Goal: Task Accomplishment & Management: Complete application form

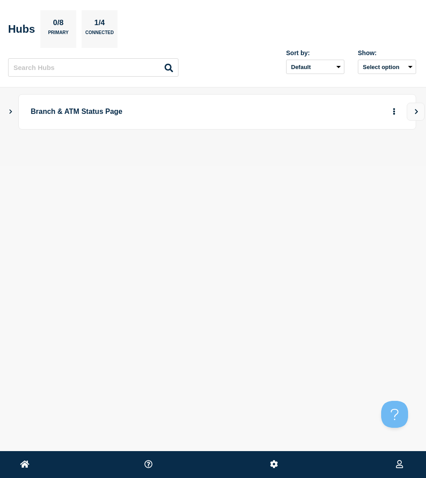
click at [303, 31] on section "Hubs 0/8 Primary 1/4 Connected" at bounding box center [212, 29] width 408 height 38
click at [9, 113] on icon "Show Connected Hubs" at bounding box center [11, 111] width 6 height 4
click at [371, 155] on div "Create incident See overview" at bounding box center [387, 156] width 32 height 17
click at [374, 157] on button "button" at bounding box center [379, 156] width 15 height 14
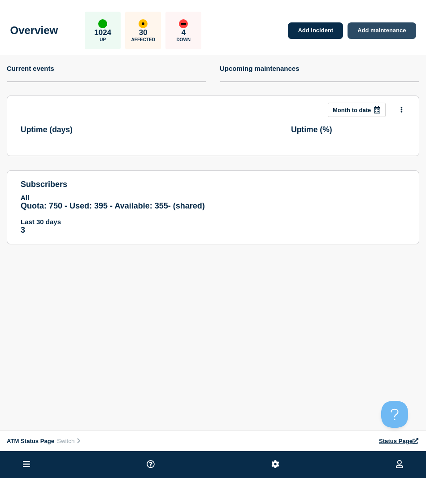
click at [369, 33] on link "Add maintenance" at bounding box center [381, 30] width 68 height 17
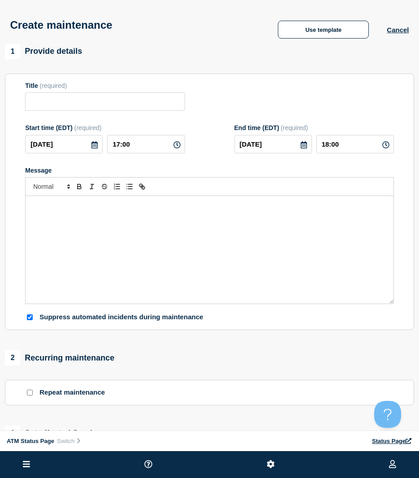
checkbox input "true"
click at [395, 27] on div "Use template Cancel" at bounding box center [334, 30] width 149 height 18
click at [397, 29] on button "Cancel" at bounding box center [398, 30] width 22 height 8
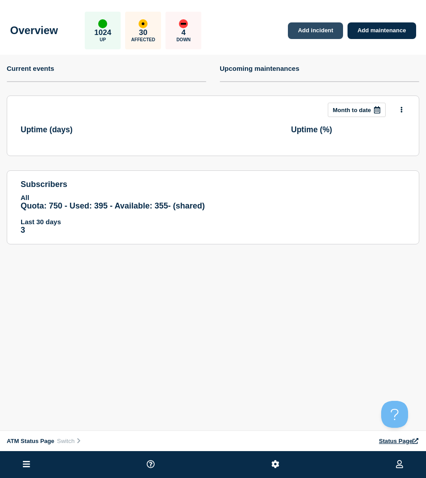
click at [297, 33] on link "Add incident" at bounding box center [315, 30] width 55 height 17
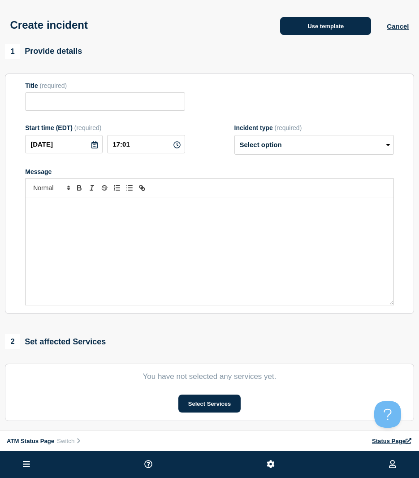
click at [302, 30] on button "Use template" at bounding box center [325, 26] width 91 height 18
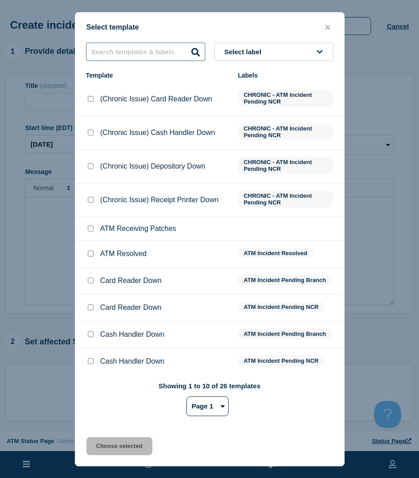
click at [179, 54] on input "text" at bounding box center [145, 52] width 119 height 18
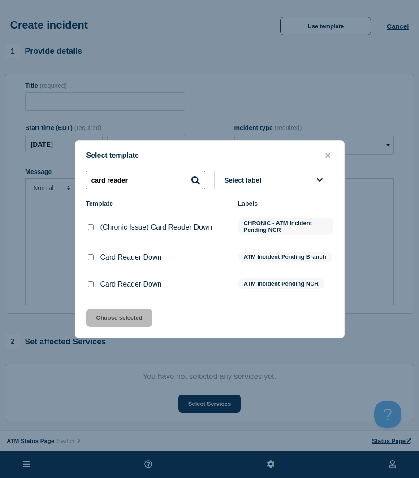
type input "card reader"
click at [87, 285] on div at bounding box center [90, 284] width 9 height 9
click at [90, 285] on input "Card Reader Down checkbox" at bounding box center [91, 284] width 6 height 6
checkbox input "true"
click at [89, 258] on input "Card Reader Down checkbox" at bounding box center [91, 257] width 6 height 6
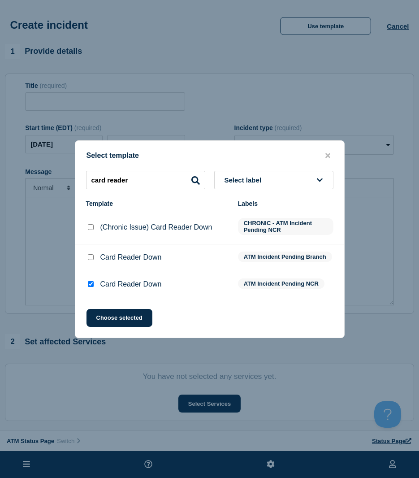
checkbox input "true"
checkbox input "false"
click at [105, 315] on button "Choose selected" at bounding box center [120, 318] width 66 height 18
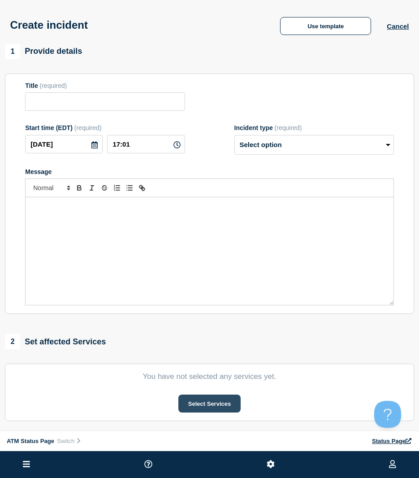
type input "Card Reader Down"
select select "identified"
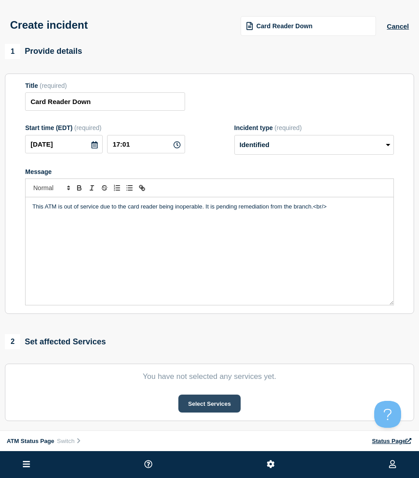
click at [204, 407] on button "Select Services" at bounding box center [209, 404] width 62 height 18
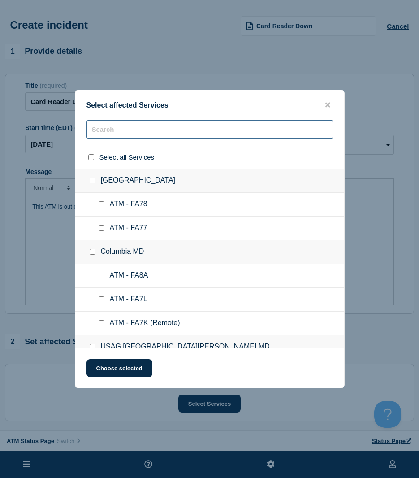
click at [104, 134] on input "text" at bounding box center [210, 129] width 247 height 18
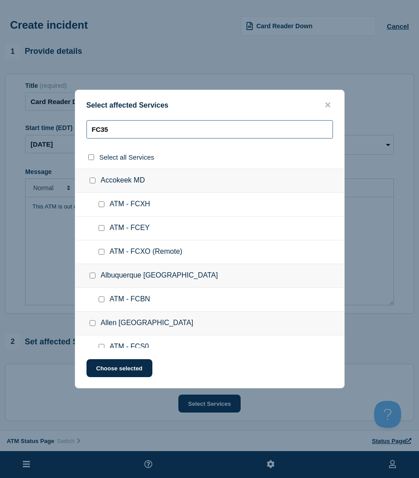
type input "FC35"
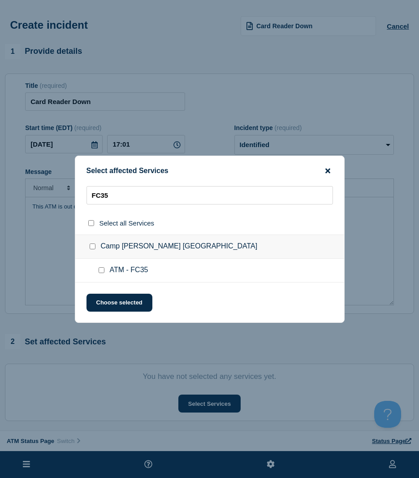
click at [326, 169] on icon "close button" at bounding box center [327, 170] width 5 height 7
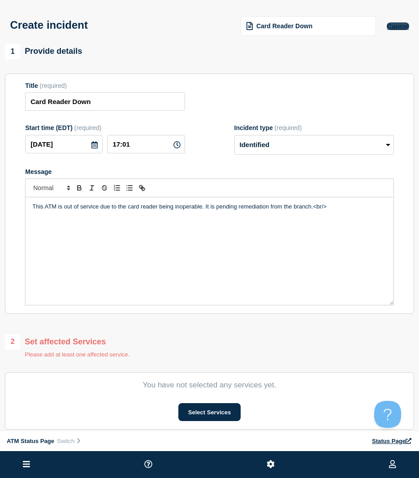
click at [392, 29] on button "Cancel" at bounding box center [398, 26] width 22 height 8
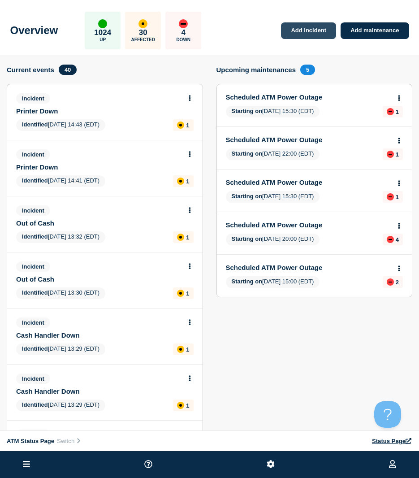
click at [295, 35] on link "Add incident" at bounding box center [308, 30] width 55 height 17
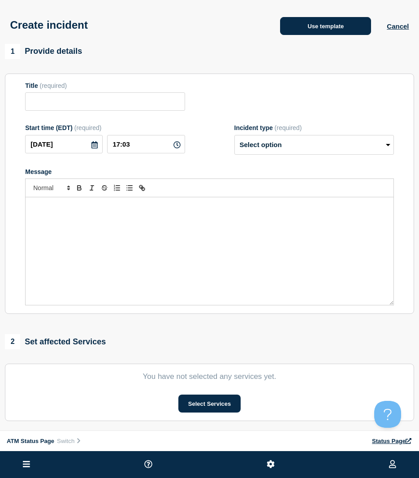
click at [300, 34] on button "Use template" at bounding box center [325, 26] width 91 height 18
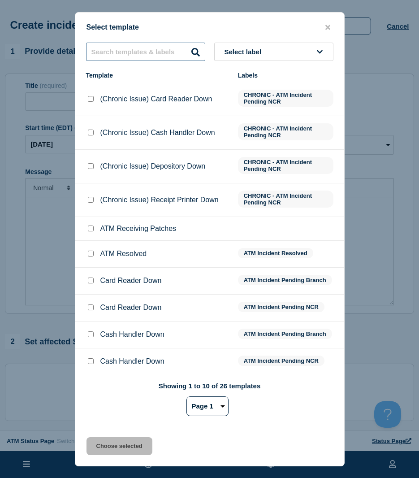
click at [159, 47] on input "text" at bounding box center [145, 52] width 119 height 18
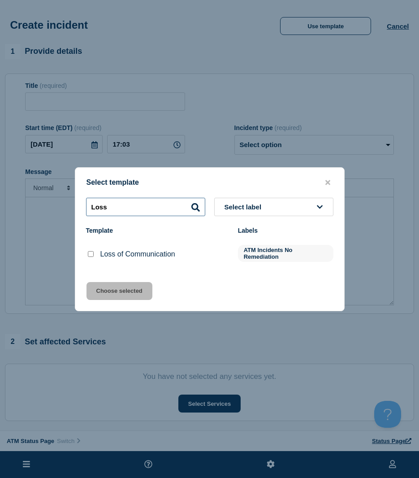
type input "Loss"
click at [92, 253] on input "Loss of Communication checkbox" at bounding box center [91, 254] width 6 height 6
checkbox input "true"
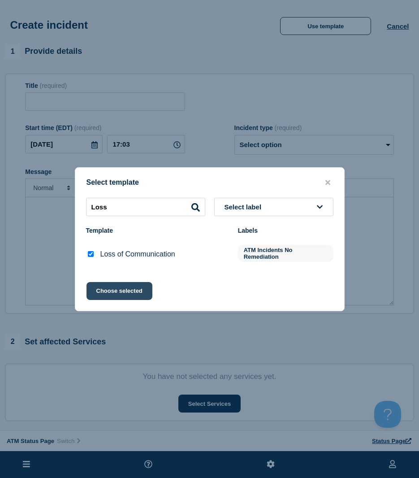
click at [104, 286] on button "Choose selected" at bounding box center [120, 291] width 66 height 18
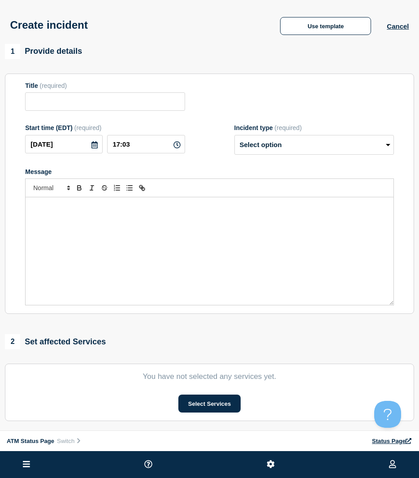
type input "Loss of Communication"
select select "identified"
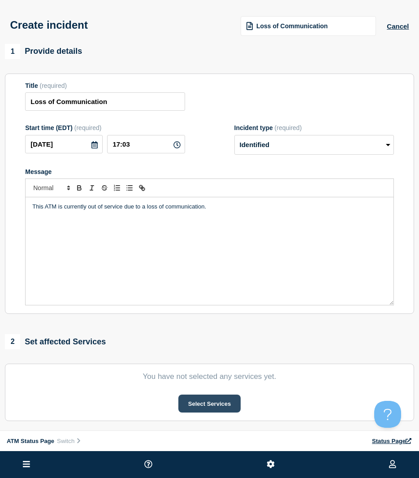
click at [204, 402] on button "Select Services" at bounding box center [209, 404] width 62 height 18
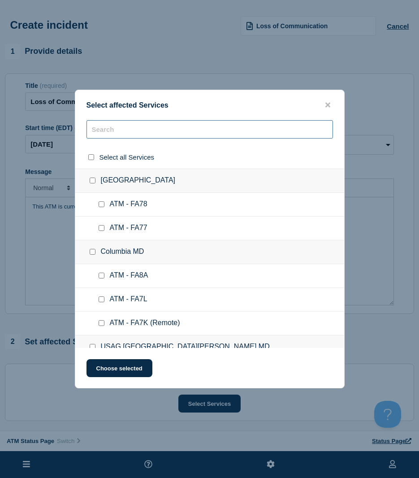
click at [194, 135] on input "text" at bounding box center [210, 129] width 247 height 18
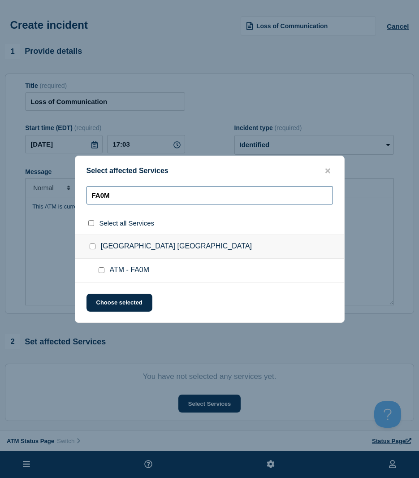
type input "FA0M"
click at [101, 269] on input "ATM - FA0M checkbox" at bounding box center [102, 270] width 6 height 6
checkbox input "true"
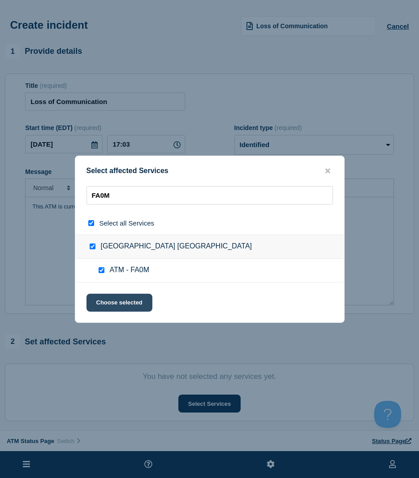
click at [108, 301] on button "Choose selected" at bounding box center [120, 303] width 66 height 18
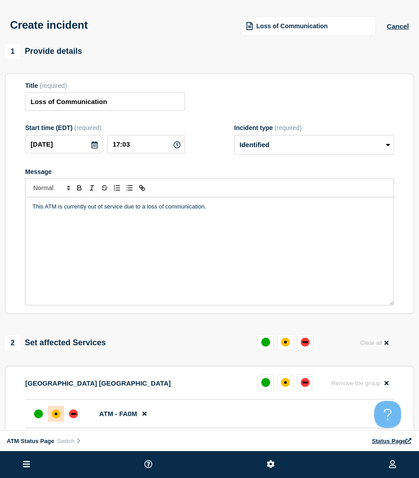
drag, startPoint x: 56, startPoint y: 409, endPoint x: 59, endPoint y: 413, distance: 5.4
click at [56, 409] on div at bounding box center [56, 414] width 16 height 16
click at [67, 416] on div at bounding box center [73, 414] width 16 height 16
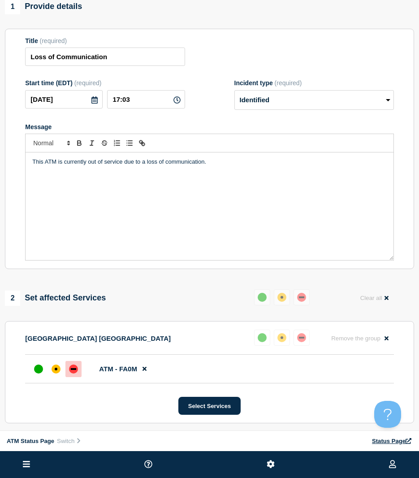
scroll to position [179, 0]
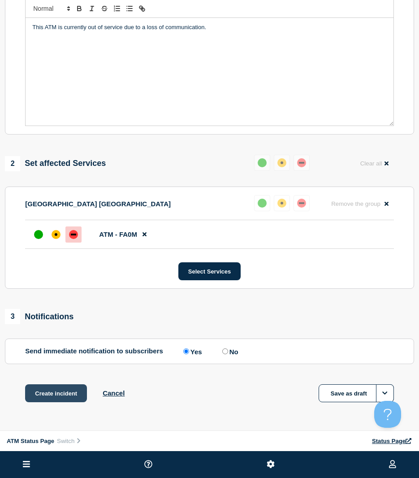
click at [70, 393] on button "Create incident" at bounding box center [56, 393] width 62 height 18
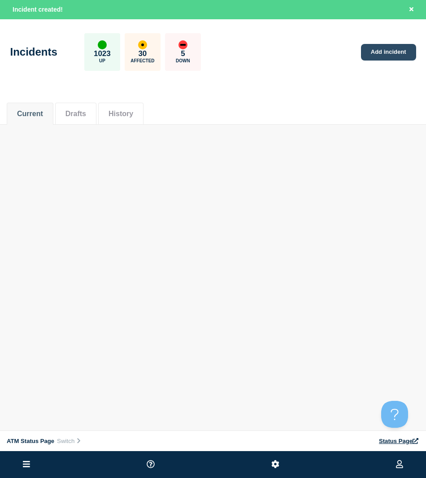
drag, startPoint x: 356, startPoint y: 58, endPoint x: 368, endPoint y: 56, distance: 12.7
click at [356, 58] on div "Incidents 1023 Up 30 Affected 5 Down Add incident" at bounding box center [213, 49] width 426 height 55
click at [367, 55] on link "Add incident" at bounding box center [388, 52] width 55 height 17
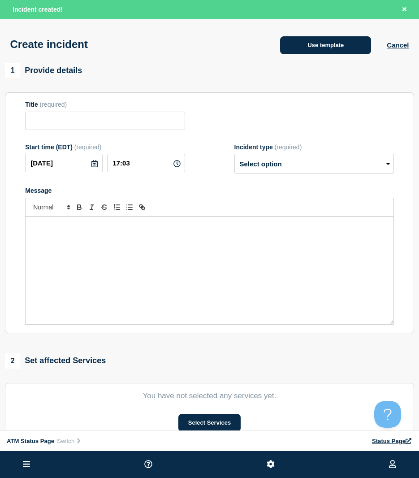
click at [353, 45] on button "Use template" at bounding box center [325, 45] width 91 height 18
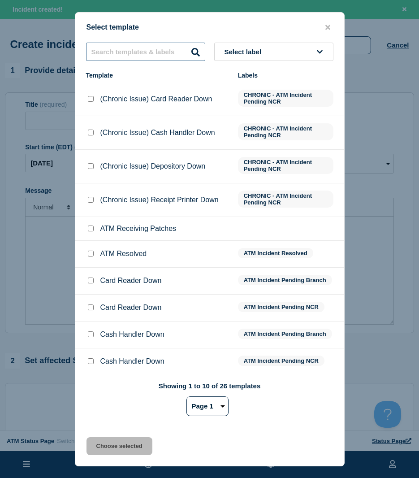
click at [157, 49] on input "text" at bounding box center [145, 52] width 119 height 18
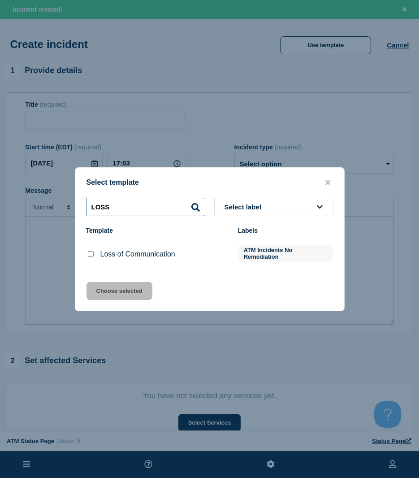
type input "LOSS"
drag, startPoint x: 91, startPoint y: 252, endPoint x: 97, endPoint y: 272, distance: 20.3
click at [91, 252] on div at bounding box center [90, 254] width 9 height 9
click at [100, 283] on div "Select template LOSS Select label Template Labels Loss of Communication ATM Inc…" at bounding box center [210, 239] width 270 height 144
click at [91, 253] on input "Loss of Communication checkbox" at bounding box center [91, 254] width 6 height 6
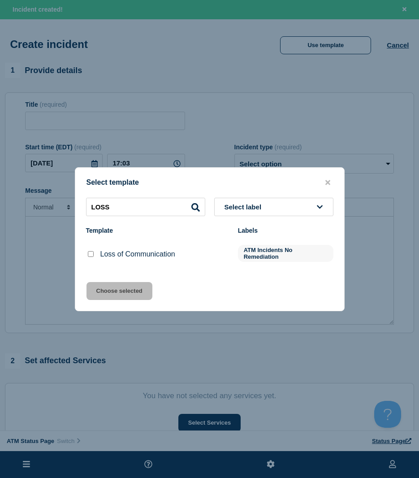
checkbox input "true"
click at [103, 295] on button "Choose selected" at bounding box center [120, 291] width 66 height 18
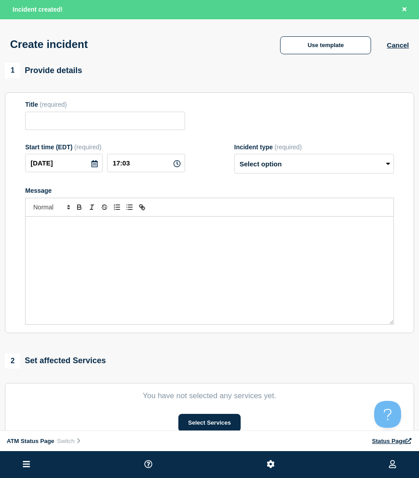
type input "Loss of Communication"
select select "identified"
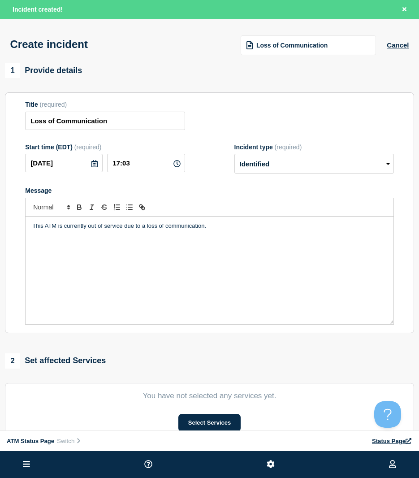
scroll to position [134, 0]
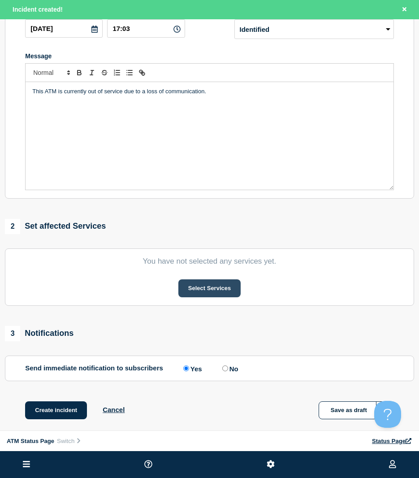
click at [194, 285] on button "Select Services" at bounding box center [209, 288] width 62 height 18
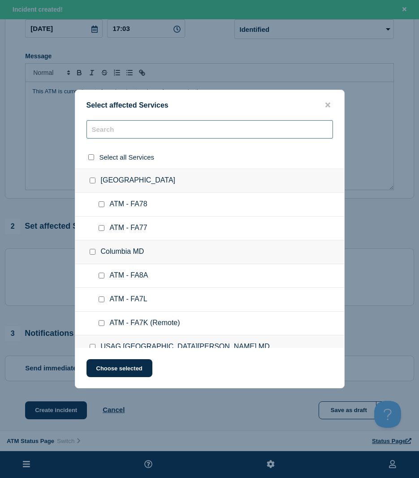
click at [148, 134] on input "text" at bounding box center [210, 129] width 247 height 18
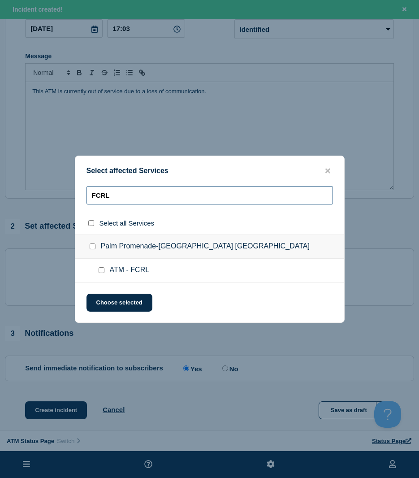
type input "FCRL"
click at [100, 271] on input "ATM - FCRL checkbox" at bounding box center [102, 270] width 6 height 6
checkbox input "true"
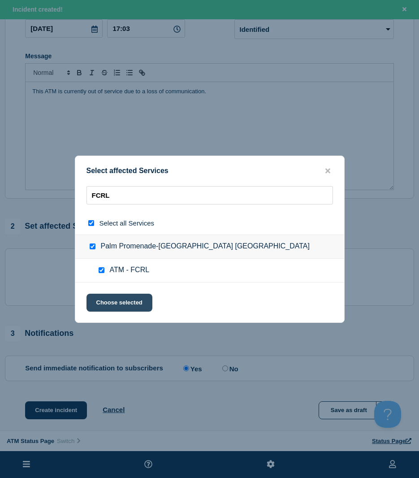
click at [108, 303] on button "Choose selected" at bounding box center [120, 303] width 66 height 18
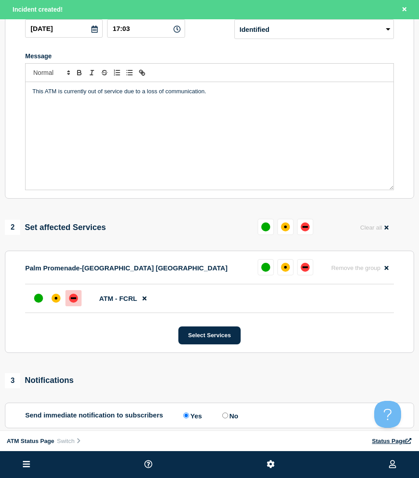
click at [72, 299] on div "down" at bounding box center [73, 298] width 5 height 2
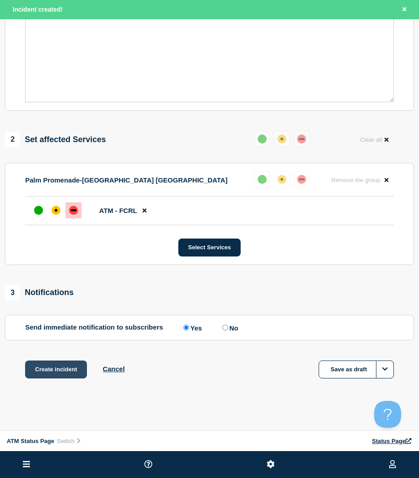
click at [59, 365] on button "Create incident" at bounding box center [56, 369] width 62 height 18
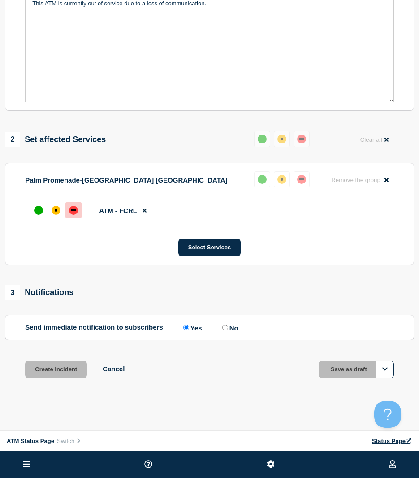
scroll to position [205, 0]
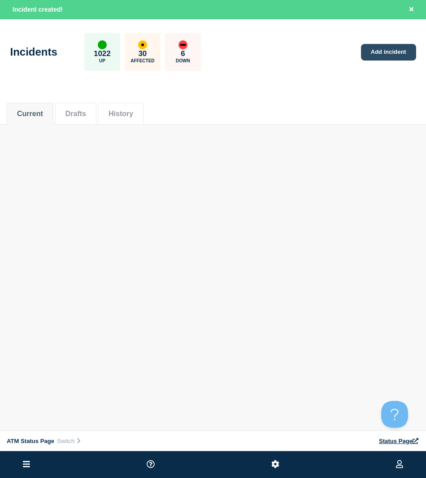
click at [388, 49] on link "Add incident" at bounding box center [388, 52] width 55 height 17
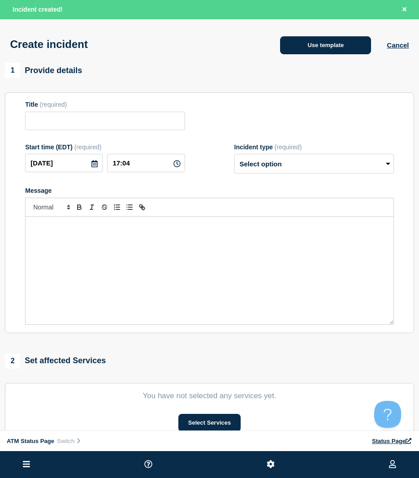
click at [307, 49] on button "Use template" at bounding box center [325, 45] width 91 height 18
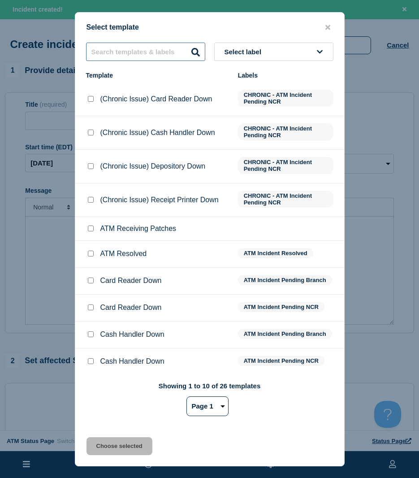
click at [120, 57] on input "text" at bounding box center [145, 52] width 119 height 18
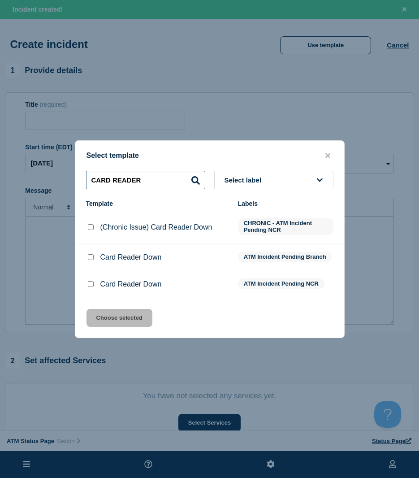
type input "CARD READER"
click at [91, 285] on input "Card Reader Down checkbox" at bounding box center [91, 284] width 6 height 6
checkbox input "true"
click at [110, 308] on div "Select template CARD READER Select label Template Labels (Chronic Issue) Card R…" at bounding box center [210, 239] width 270 height 198
click at [115, 315] on button "Choose selected" at bounding box center [120, 318] width 66 height 18
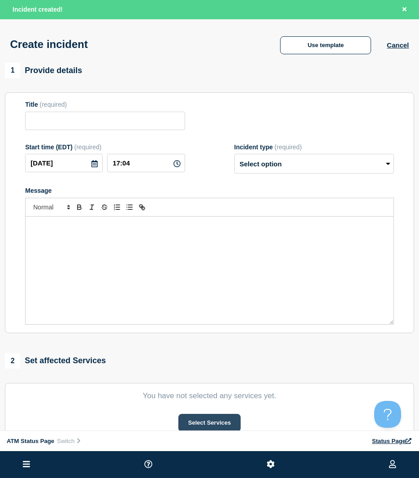
type input "Card Reader Down"
select select "identified"
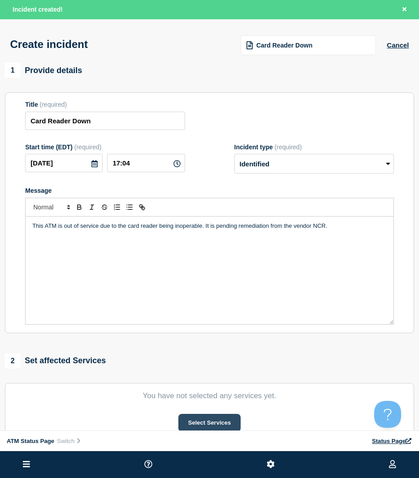
click at [213, 422] on button "Select Services" at bounding box center [209, 423] width 62 height 18
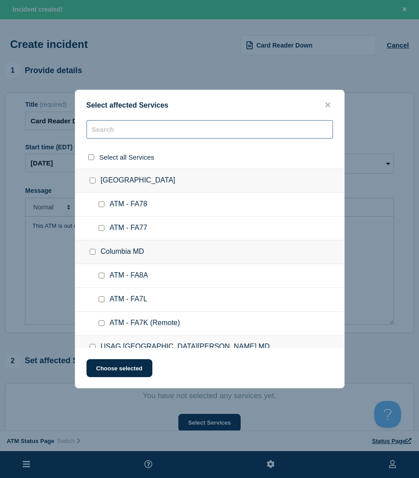
click at [107, 139] on input "text" at bounding box center [210, 129] width 247 height 18
click at [112, 132] on input "text" at bounding box center [210, 129] width 247 height 18
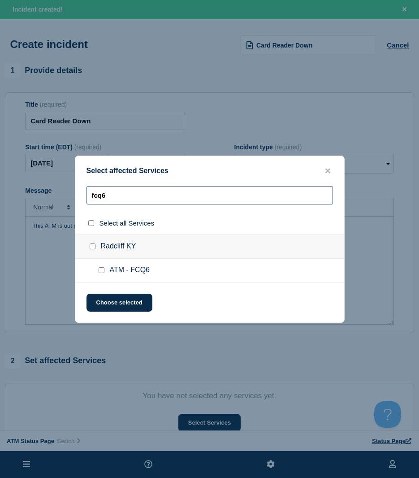
type input "fcq6"
click at [99, 272] on input "ATM - FCQ6 checkbox" at bounding box center [102, 270] width 6 height 6
checkbox input "true"
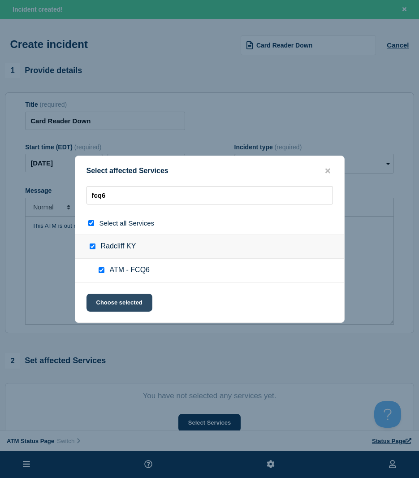
click at [104, 303] on button "Choose selected" at bounding box center [120, 303] width 66 height 18
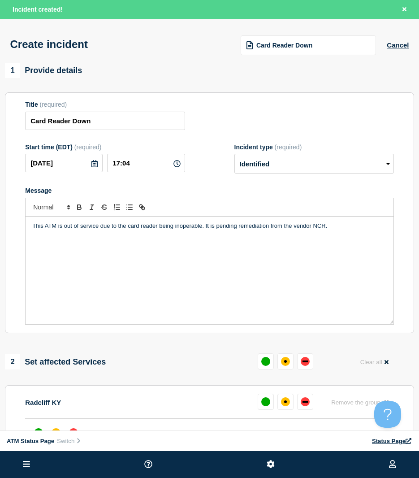
scroll to position [179, 0]
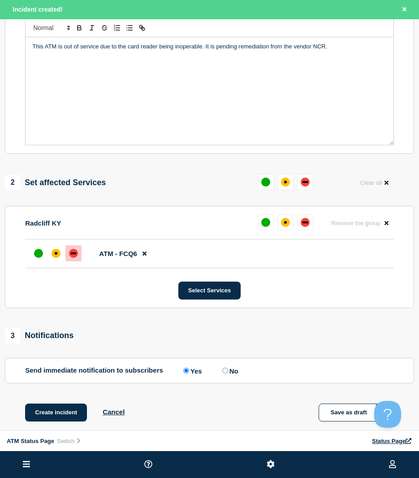
click at [73, 254] on div "down" at bounding box center [73, 253] width 5 height 2
click at [52, 407] on button "Create incident" at bounding box center [56, 412] width 62 height 18
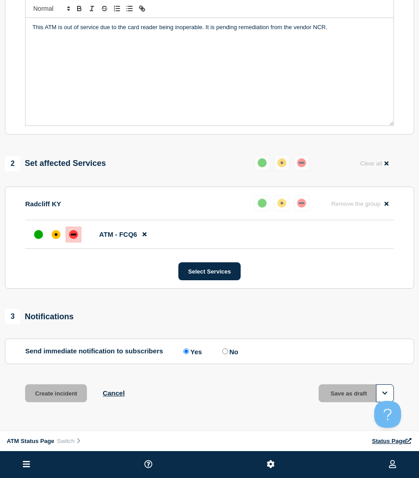
scroll to position [160, 0]
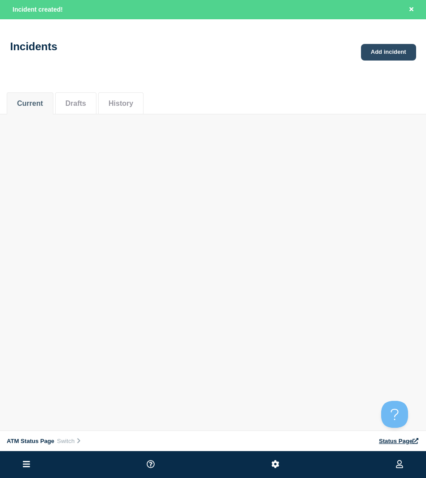
click at [380, 48] on link "Add incident" at bounding box center [388, 52] width 55 height 17
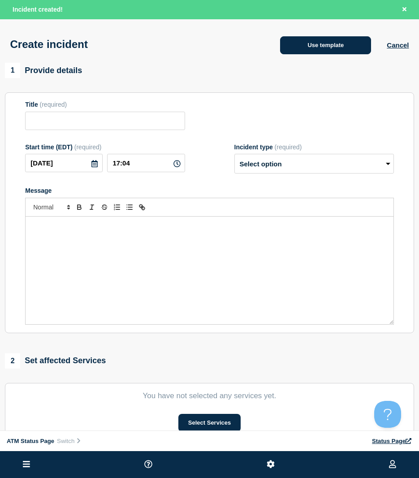
click at [325, 48] on button "Use template" at bounding box center [325, 45] width 91 height 18
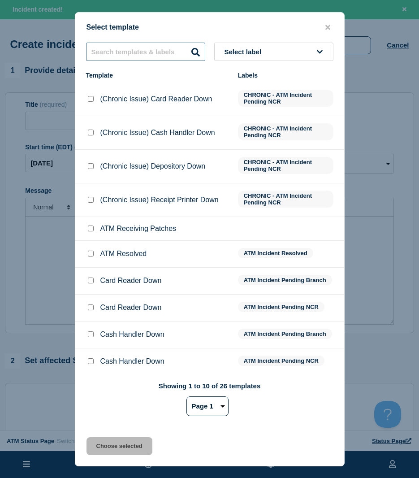
click at [143, 59] on input "text" at bounding box center [145, 52] width 119 height 18
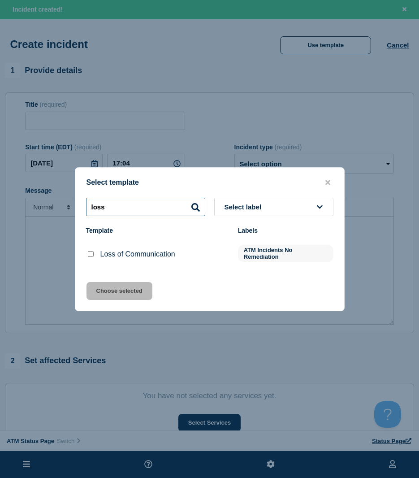
type input "loss"
click at [89, 251] on div at bounding box center [90, 254] width 9 height 9
click at [89, 252] on input "Loss of Communication checkbox" at bounding box center [91, 254] width 6 height 6
checkbox input "true"
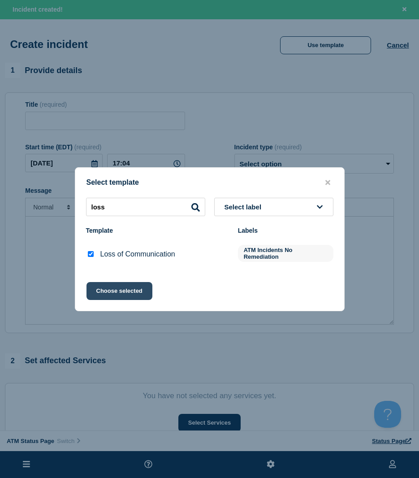
click at [103, 289] on button "Choose selected" at bounding box center [120, 291] width 66 height 18
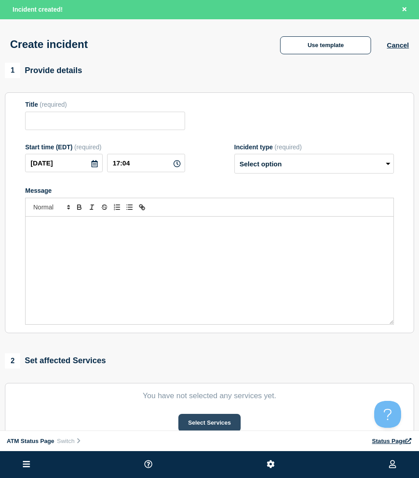
type input "Loss of Communication"
select select "identified"
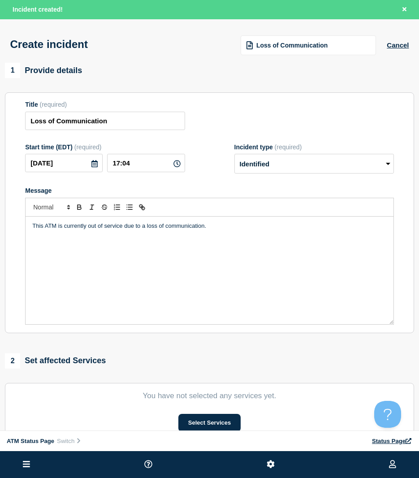
click at [211, 431] on div "ATM Status Page Switch Status Page" at bounding box center [209, 441] width 419 height 20
click at [213, 426] on button "Select Services" at bounding box center [209, 423] width 62 height 18
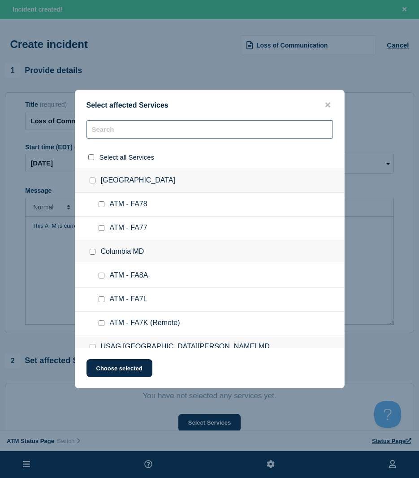
click at [125, 129] on input "text" at bounding box center [210, 129] width 247 height 18
click at [125, 130] on input "text" at bounding box center [210, 129] width 247 height 18
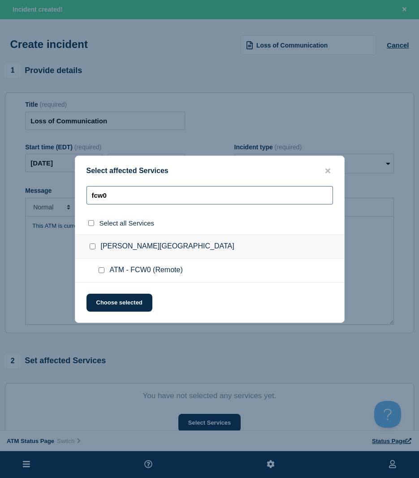
type input "fcw0"
click at [101, 270] on input "ATM - FCW0 (Remote) checkbox" at bounding box center [102, 270] width 6 height 6
checkbox input "true"
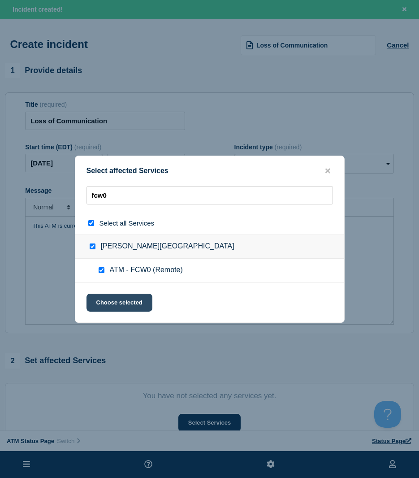
click at [108, 310] on button "Choose selected" at bounding box center [120, 303] width 66 height 18
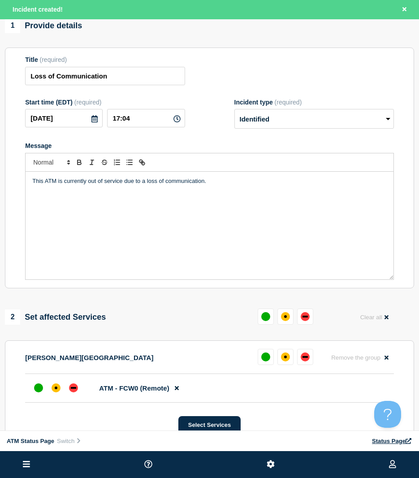
scroll to position [134, 0]
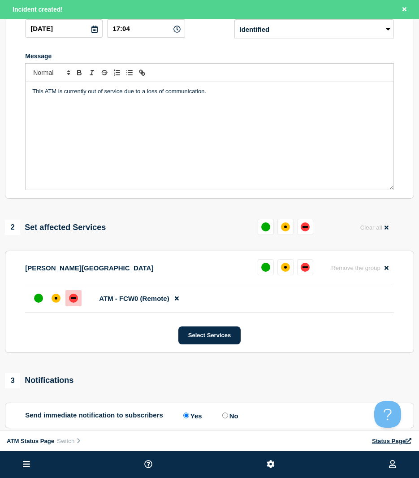
click at [70, 294] on div at bounding box center [73, 298] width 16 height 16
click at [183, 347] on section "[PERSON_NAME][GEOGRAPHIC_DATA] [GEOGRAPHIC_DATA] Reset Remove the group Remove …" at bounding box center [209, 302] width 409 height 102
click at [189, 340] on button "Select Services" at bounding box center [209, 335] width 62 height 18
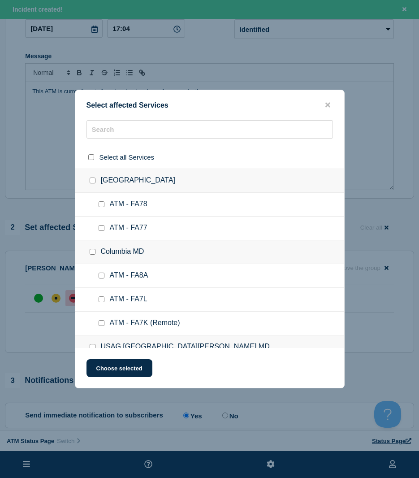
click at [115, 140] on div at bounding box center [209, 133] width 269 height 26
click at [114, 137] on input "text" at bounding box center [210, 129] width 247 height 18
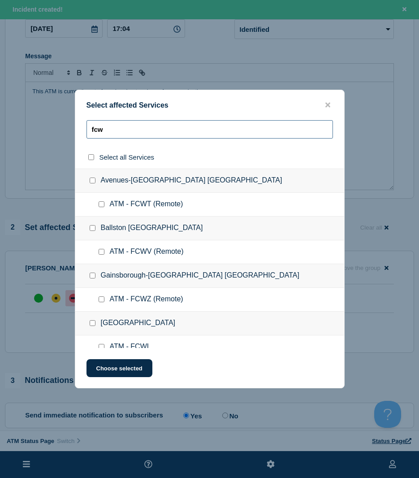
type input "fc"
checkbox input "false"
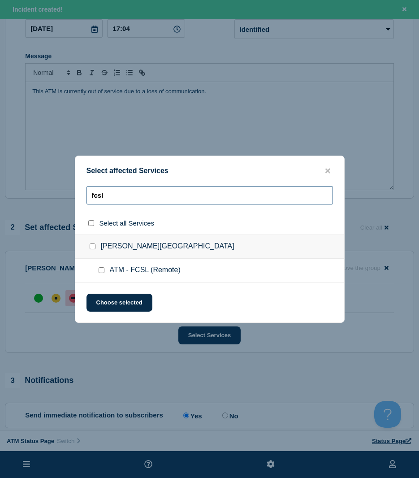
type input "fcsl"
click at [102, 271] on input "ATM - FCSL (Remote) checkbox" at bounding box center [102, 270] width 6 height 6
checkbox input "true"
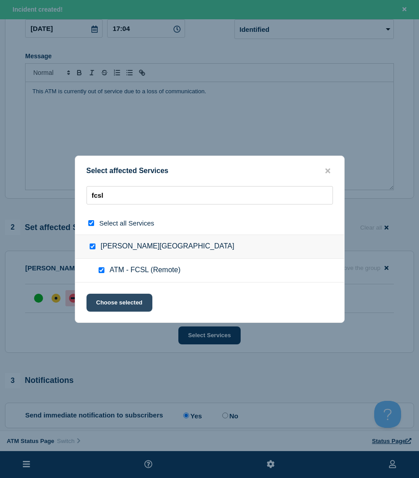
click at [106, 299] on button "Choose selected" at bounding box center [120, 303] width 66 height 18
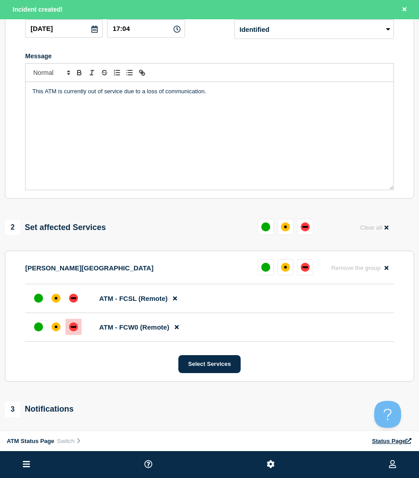
drag, startPoint x: 71, startPoint y: 304, endPoint x: 75, endPoint y: 342, distance: 38.3
click at [71, 303] on div "down" at bounding box center [73, 298] width 9 height 9
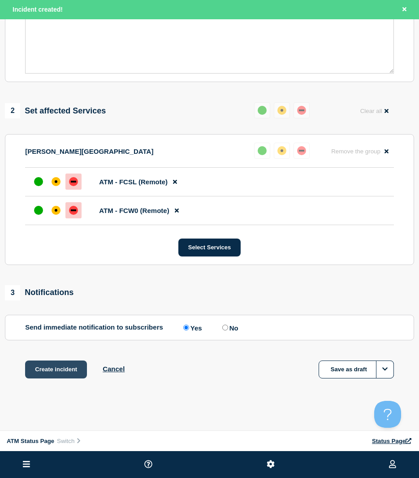
click at [63, 369] on button "Create incident" at bounding box center [56, 369] width 62 height 18
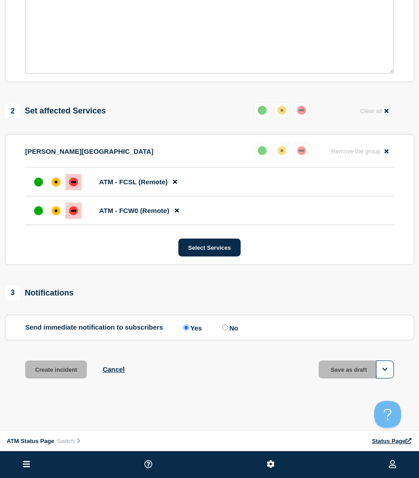
scroll to position [234, 0]
